Goal: Transaction & Acquisition: Book appointment/travel/reservation

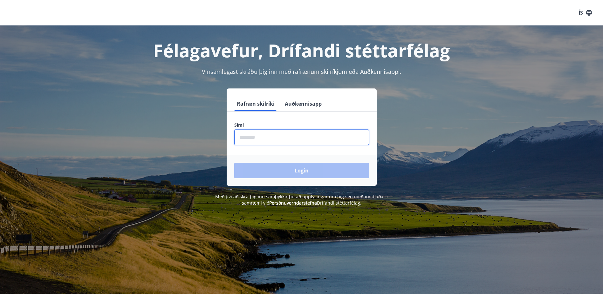
click at [272, 138] on input "phone" at bounding box center [301, 137] width 135 height 16
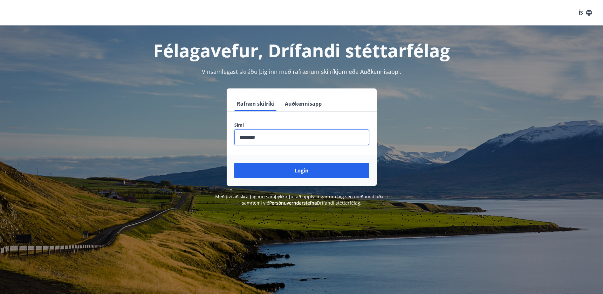
type input "********"
click at [234, 163] on button "Login" at bounding box center [301, 170] width 135 height 15
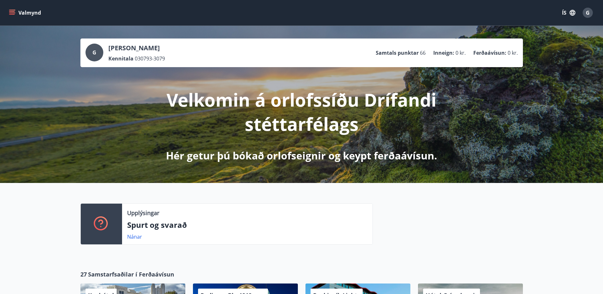
click at [15, 12] on icon "menu" at bounding box center [12, 13] width 6 height 6
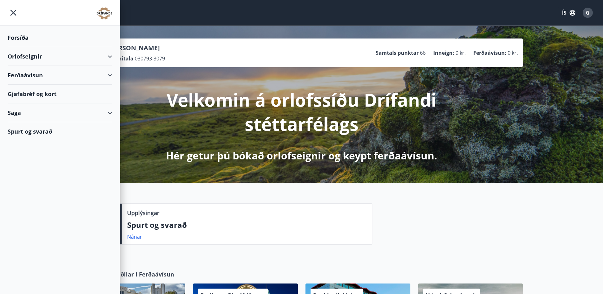
click at [110, 59] on div "Orlofseignir" at bounding box center [60, 56] width 105 height 19
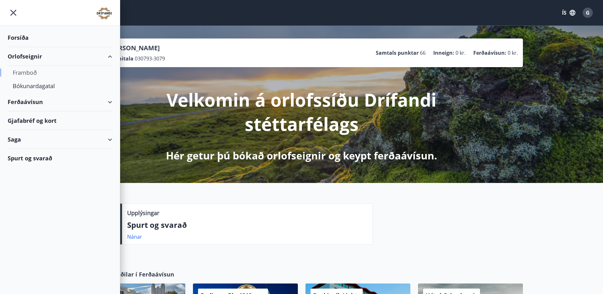
click at [29, 73] on div "Framboð" at bounding box center [60, 72] width 94 height 13
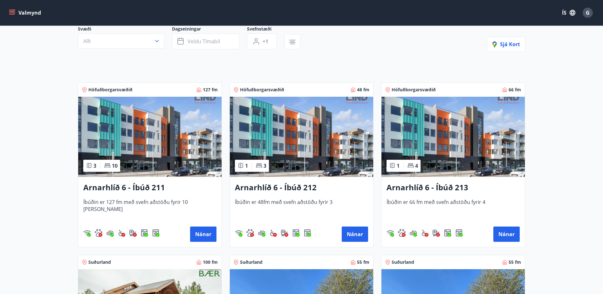
scroll to position [95, 0]
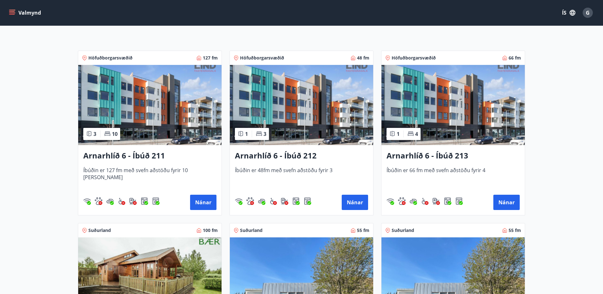
click at [320, 134] on img at bounding box center [301, 105] width 143 height 80
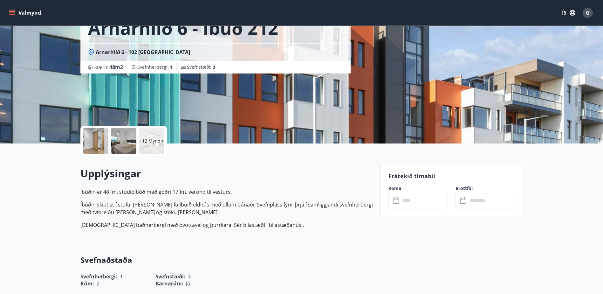
scroll to position [64, 0]
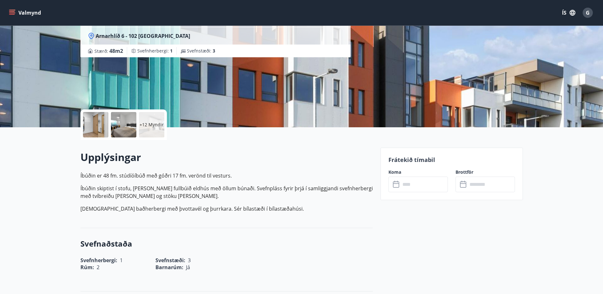
click at [434, 184] on input "text" at bounding box center [424, 184] width 47 height 16
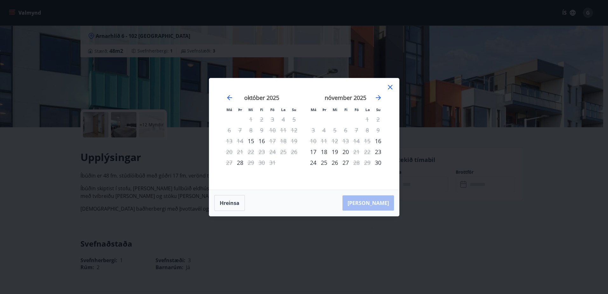
click at [390, 87] on icon at bounding box center [389, 86] width 1 height 1
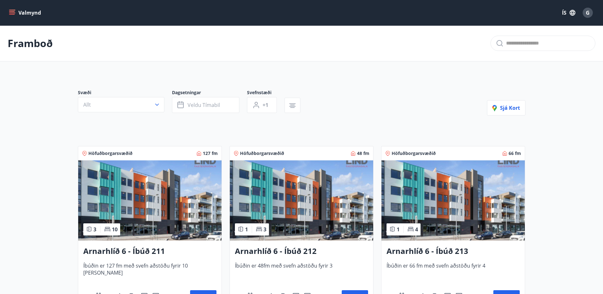
click at [429, 192] on img at bounding box center [453, 200] width 143 height 80
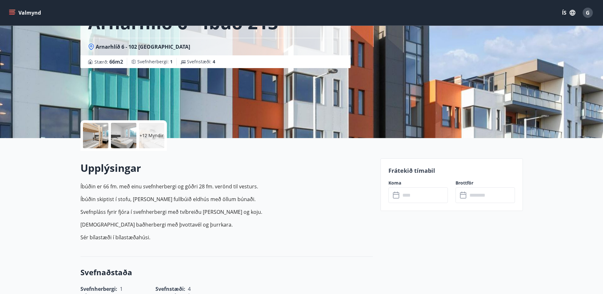
scroll to position [64, 0]
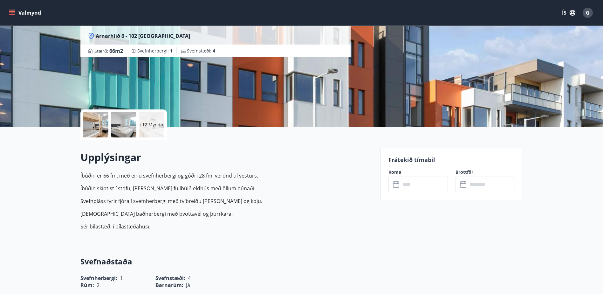
click at [413, 188] on input "text" at bounding box center [424, 184] width 47 height 16
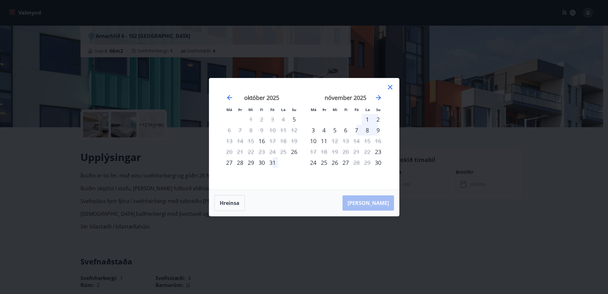
click at [272, 130] on div "10" at bounding box center [272, 130] width 11 height 11
click at [392, 85] on icon at bounding box center [390, 87] width 8 height 8
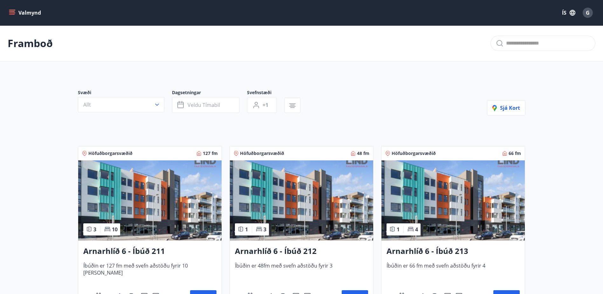
click at [157, 206] on img at bounding box center [149, 200] width 143 height 80
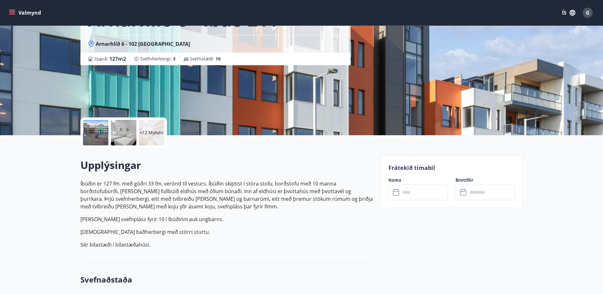
scroll to position [64, 0]
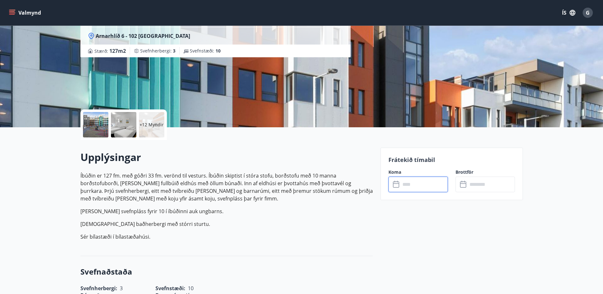
click at [415, 181] on input "text" at bounding box center [424, 184] width 47 height 16
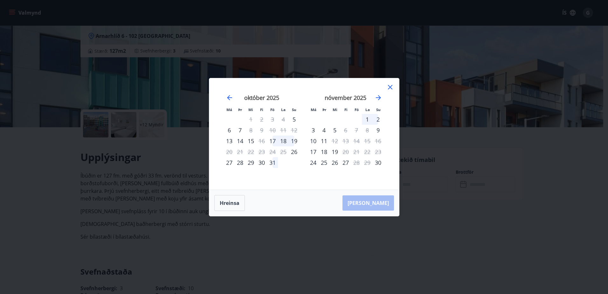
click at [391, 85] on icon at bounding box center [390, 87] width 8 height 8
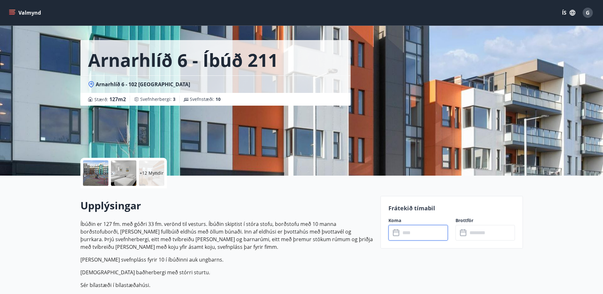
scroll to position [0, 0]
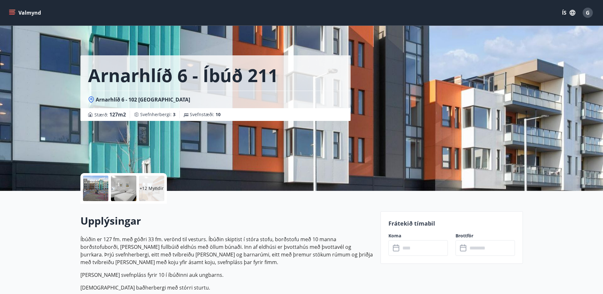
click at [13, 13] on icon "menu" at bounding box center [12, 12] width 7 height 1
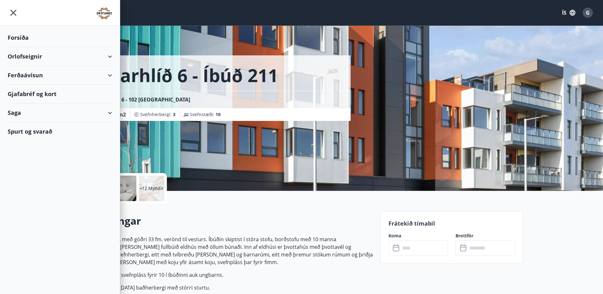
click at [108, 72] on div "Ferðaávísun" at bounding box center [60, 75] width 105 height 19
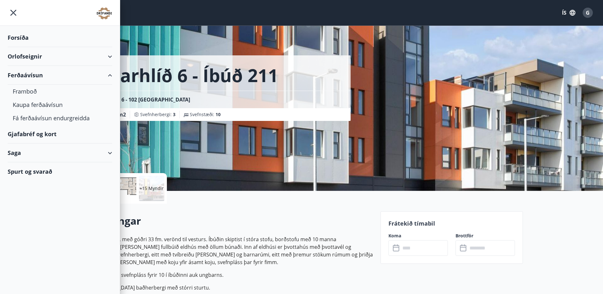
click at [108, 59] on div "Orlofseignir" at bounding box center [60, 56] width 105 height 19
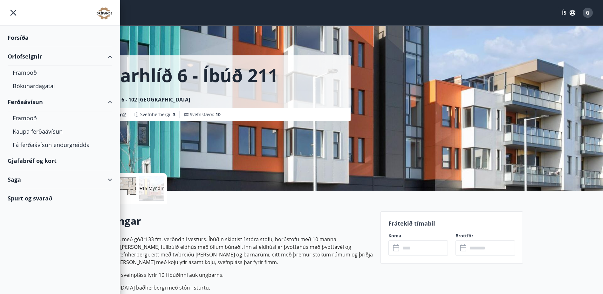
click at [110, 182] on div "Saga" at bounding box center [60, 179] width 105 height 19
click at [25, 117] on div "Framboð" at bounding box center [60, 117] width 94 height 13
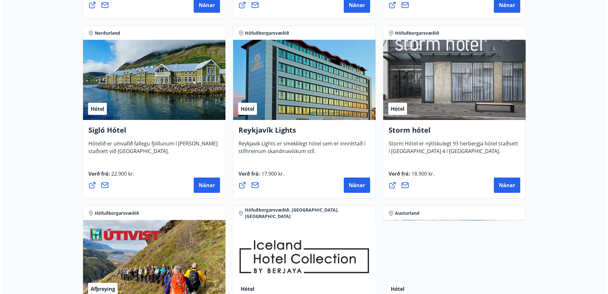
scroll to position [445, 0]
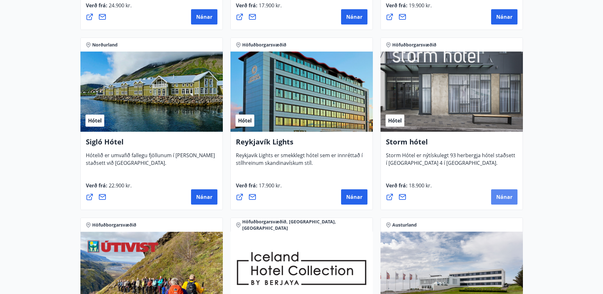
click at [504, 195] on span "Nánar" at bounding box center [504, 196] width 16 height 7
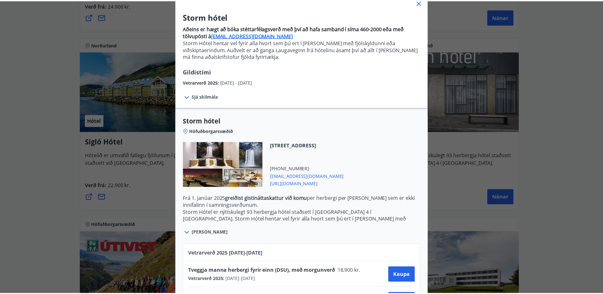
scroll to position [13, 0]
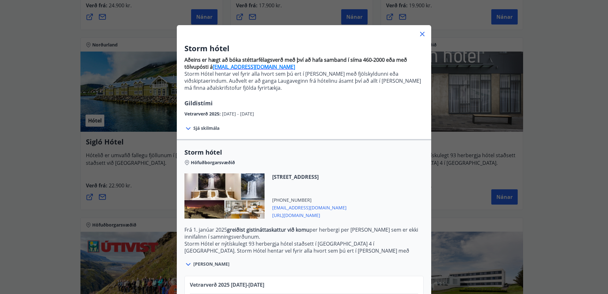
click at [419, 35] on icon at bounding box center [422, 34] width 8 height 8
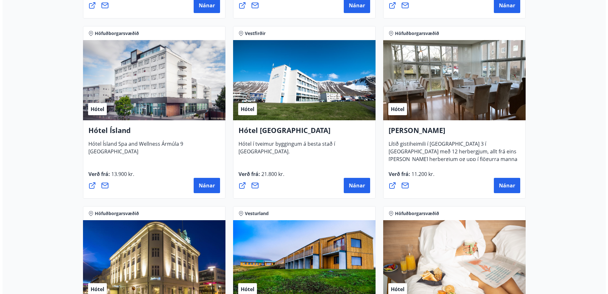
scroll to position [827, 0]
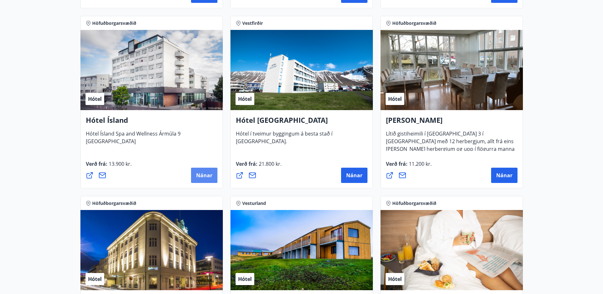
click at [211, 178] on span "Nánar" at bounding box center [204, 175] width 16 height 7
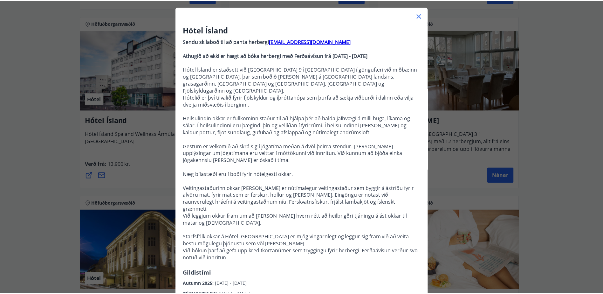
scroll to position [0, 0]
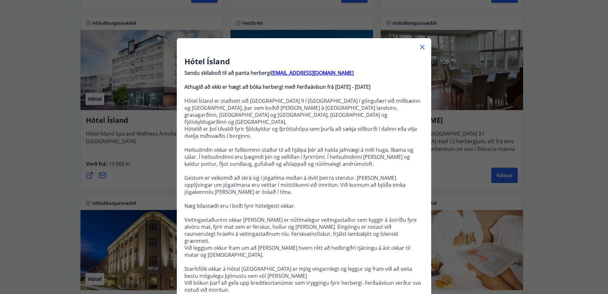
click at [421, 46] on icon at bounding box center [422, 47] width 8 height 8
